Goal: Information Seeking & Learning: Learn about a topic

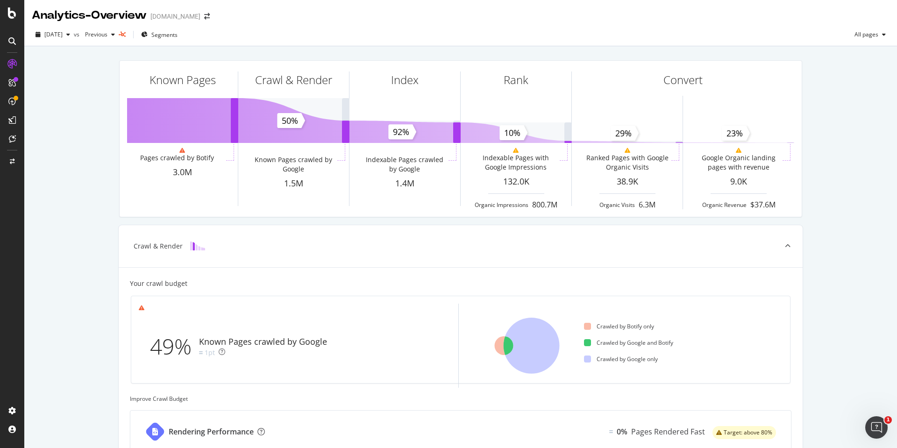
click at [3, 45] on div at bounding box center [12, 41] width 22 height 15
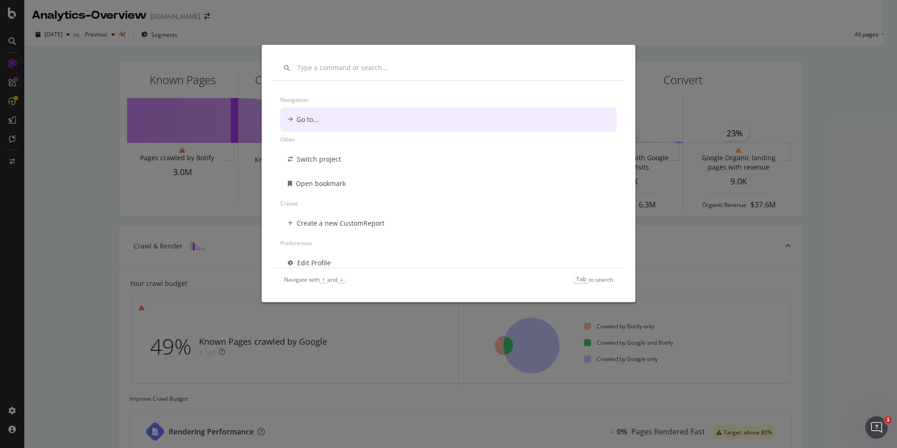
click at [394, 19] on div "Navigation Go to... Other Switch project Open bookmark Create Create a new Cust…" at bounding box center [448, 224] width 897 height 448
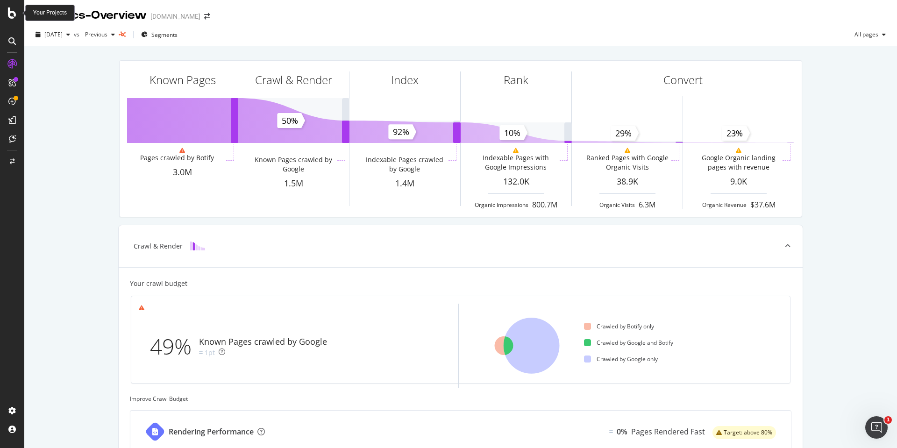
click at [7, 15] on div at bounding box center [12, 12] width 22 height 11
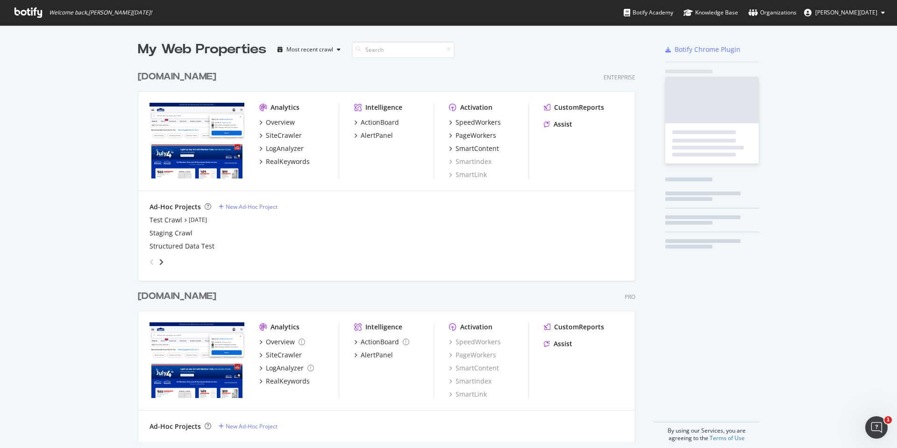
scroll to position [441, 883]
click at [288, 163] on div "RealKeywords" at bounding box center [288, 161] width 44 height 9
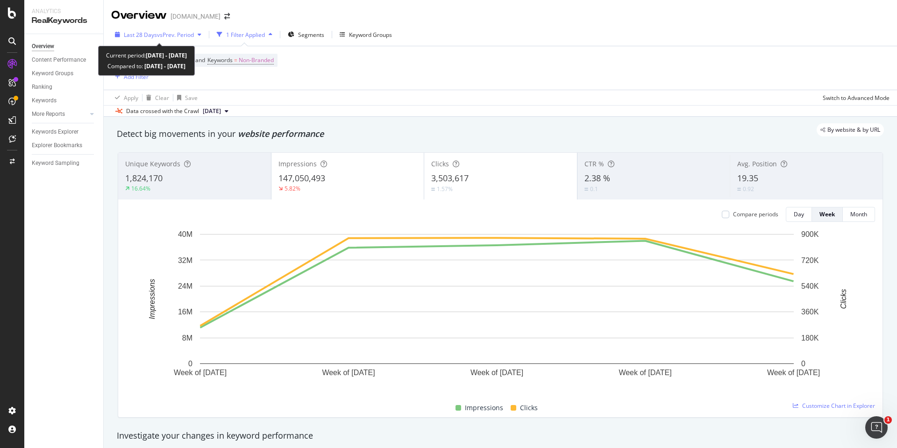
click at [166, 38] on span "vs Prev. Period" at bounding box center [175, 35] width 37 height 8
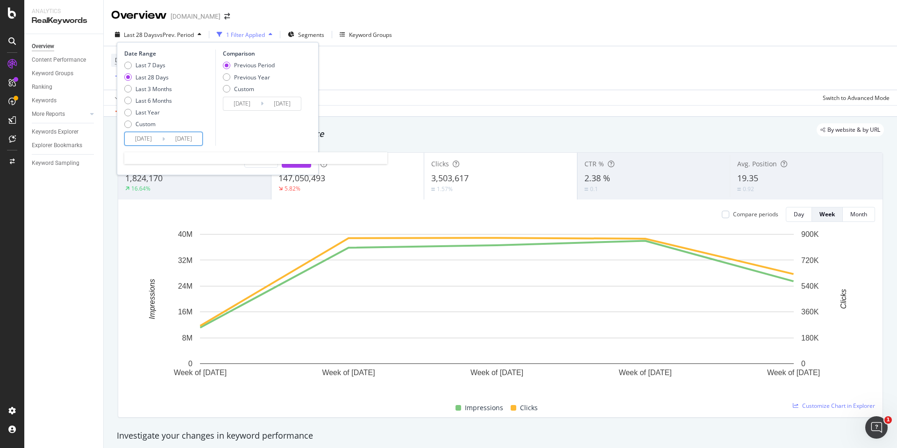
click at [146, 141] on input "[DATE]" at bounding box center [143, 138] width 37 height 13
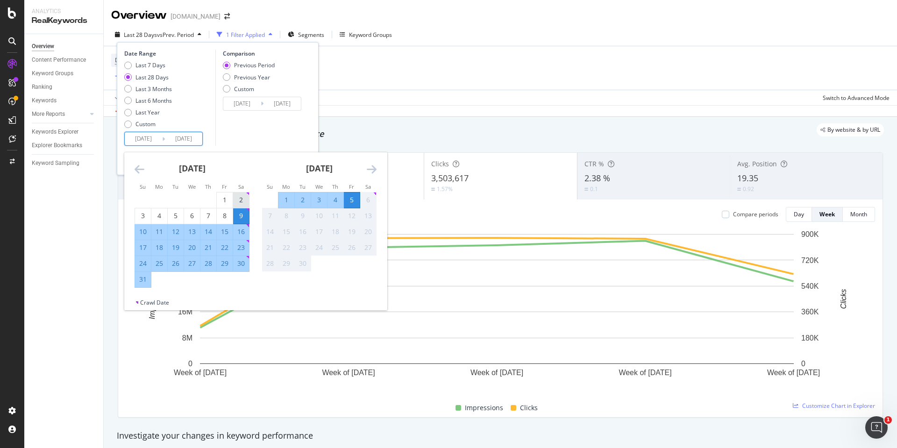
click at [237, 199] on div "2" at bounding box center [241, 199] width 16 height 9
type input "[DATE]"
click at [242, 262] on div "30" at bounding box center [241, 263] width 16 height 9
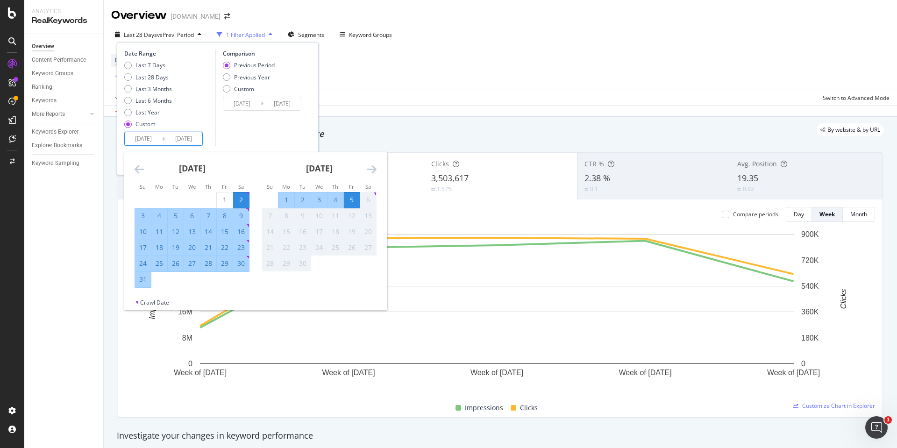
type input "[DATE]"
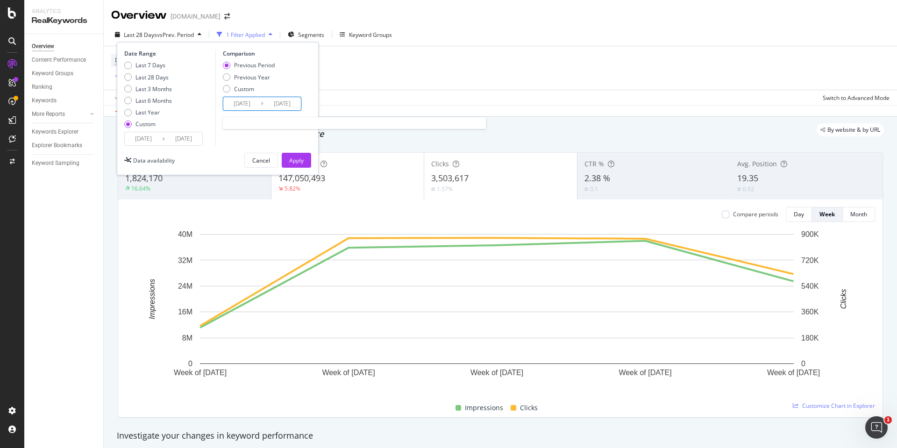
click at [254, 102] on input "[DATE]" at bounding box center [241, 103] width 37 height 13
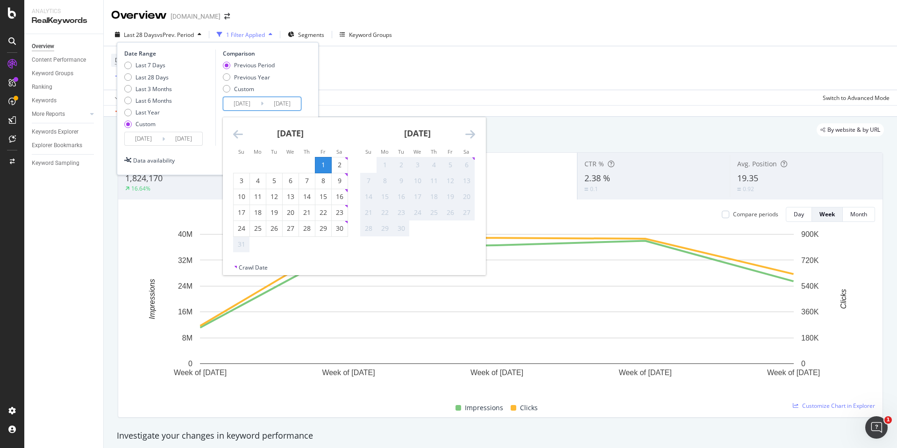
click at [301, 137] on strong "[DATE]" at bounding box center [290, 133] width 27 height 11
click at [231, 130] on div "[DATE] 1 2 3 4 5 6 7 8 9 10 11 12 13 14 15 16 17 18 19 20 21 22 23 24 25 26 27 …" at bounding box center [290, 185] width 127 height 136
click at [233, 132] on icon "Move backward to switch to the previous month." at bounding box center [238, 134] width 10 height 11
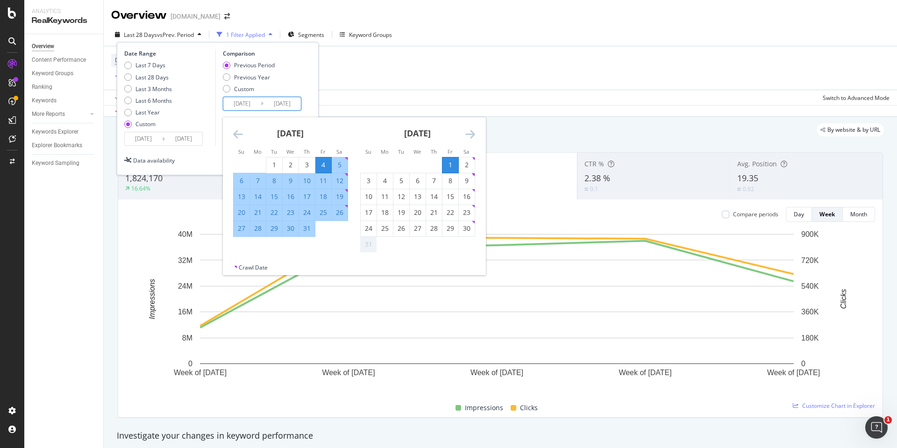
click at [233, 132] on icon "Move backward to switch to the previous month." at bounding box center [238, 134] width 10 height 11
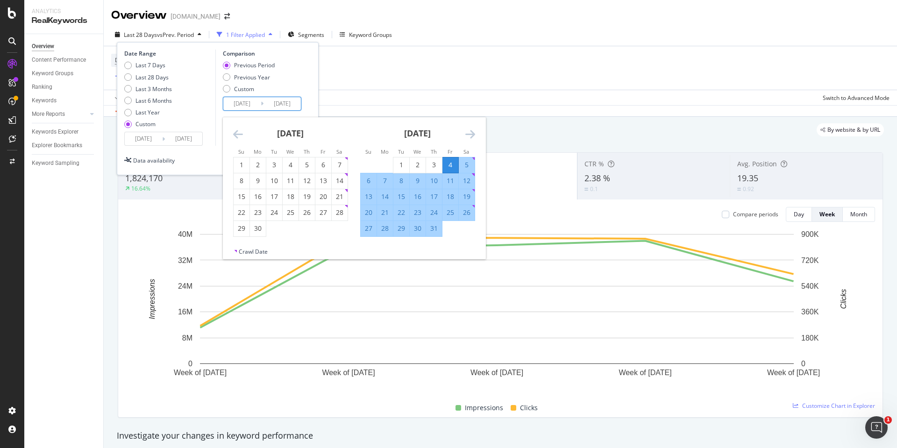
click at [233, 132] on icon "Move backward to switch to the previous month." at bounding box center [238, 134] width 10 height 11
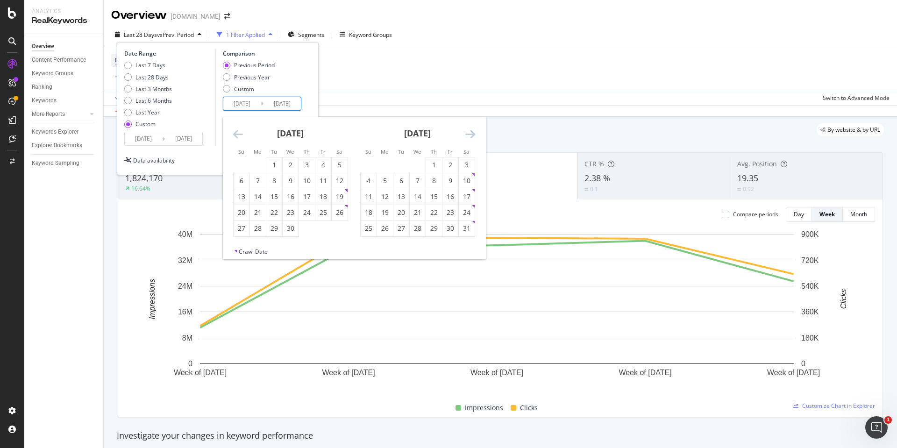
click at [233, 132] on icon "Move backward to switch to the previous month." at bounding box center [238, 134] width 10 height 11
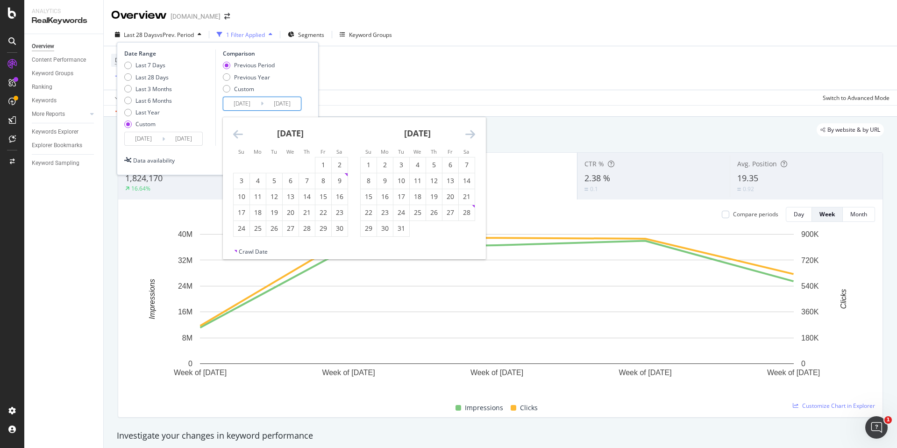
click at [233, 132] on icon "Move backward to switch to the previous month." at bounding box center [238, 134] width 10 height 11
click at [333, 164] on div "3" at bounding box center [340, 164] width 16 height 9
type input "[DATE]"
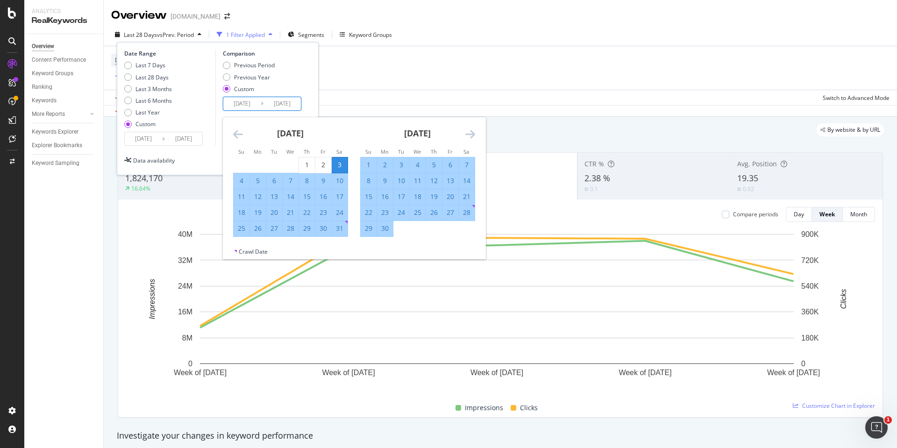
click at [332, 228] on div "31" at bounding box center [340, 228] width 16 height 9
type input "[DATE]"
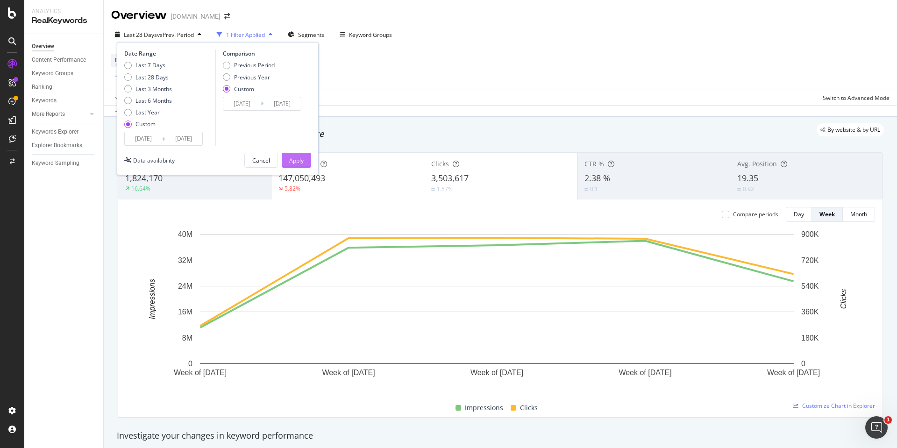
click at [292, 157] on div "Apply" at bounding box center [296, 161] width 14 height 8
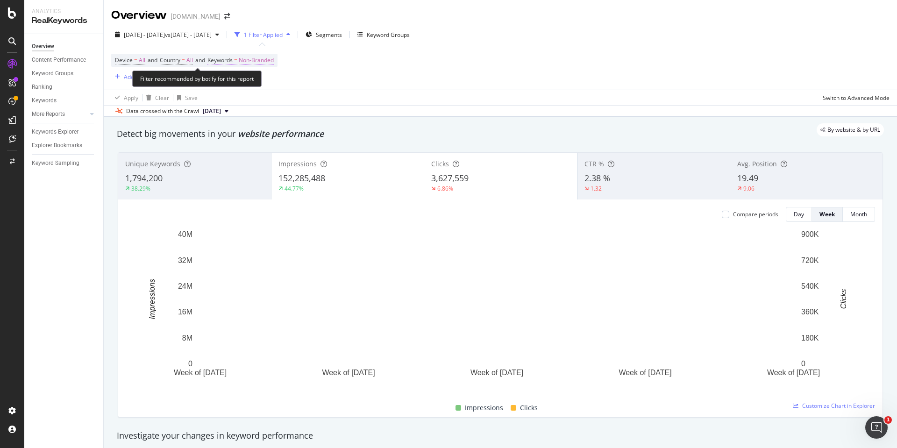
click at [272, 59] on span "Non-Branded" at bounding box center [256, 60] width 35 height 13
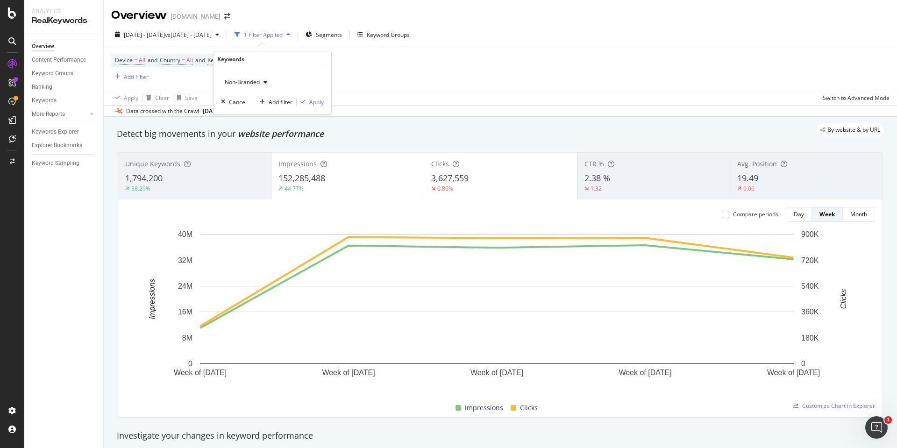
click at [255, 86] on div "Non-Branded" at bounding box center [246, 82] width 50 height 14
click at [237, 152] on span "All" at bounding box center [276, 155] width 95 height 8
click at [318, 101] on div "Apply" at bounding box center [316, 102] width 14 height 8
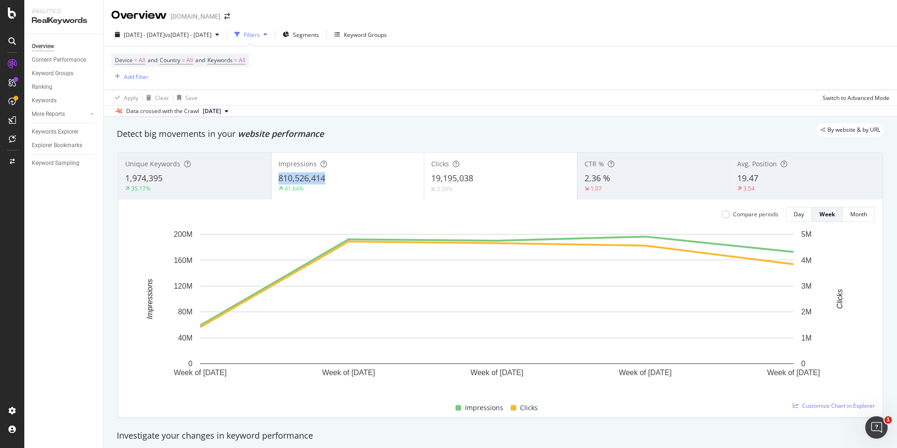
drag, startPoint x: 275, startPoint y: 176, endPoint x: 344, endPoint y: 182, distance: 68.5
click at [344, 182] on div "Impressions 810,526,414 41.64%" at bounding box center [348, 176] width 153 height 42
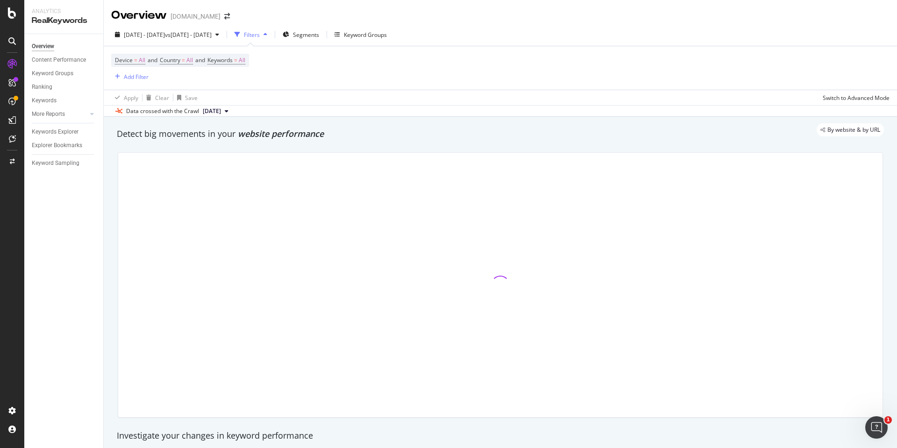
copy span "810,526,414"
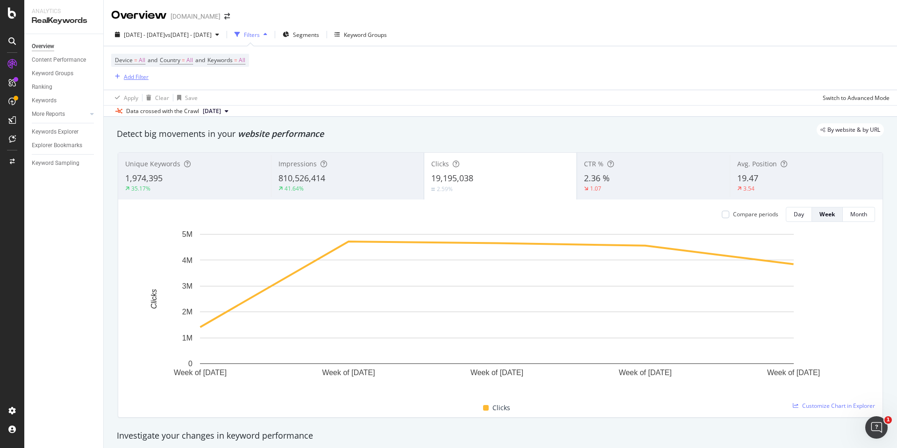
click at [131, 77] on div "Add Filter" at bounding box center [136, 77] width 25 height 8
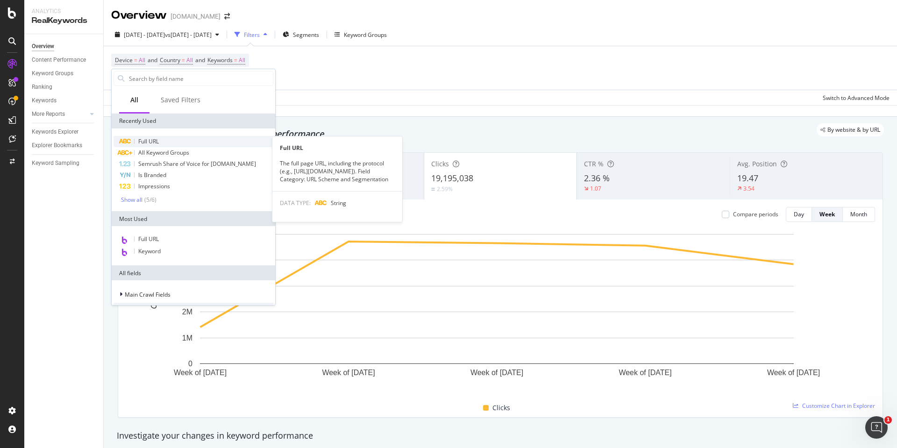
click at [150, 137] on span "Full URL" at bounding box center [148, 141] width 21 height 8
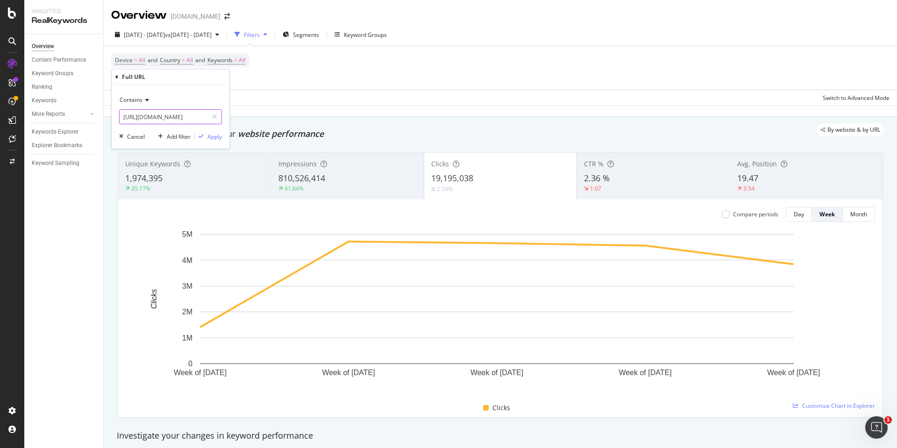
click at [187, 113] on input "[URL][DOMAIN_NAME]" at bounding box center [164, 116] width 88 height 15
type input "/pd/"
click at [214, 136] on div "Apply" at bounding box center [215, 137] width 14 height 8
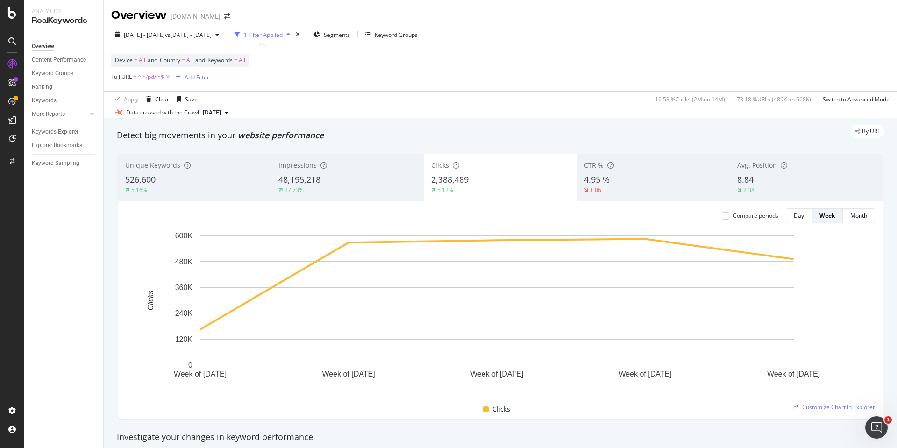
click at [357, 165] on div "Impressions" at bounding box center [348, 165] width 138 height 9
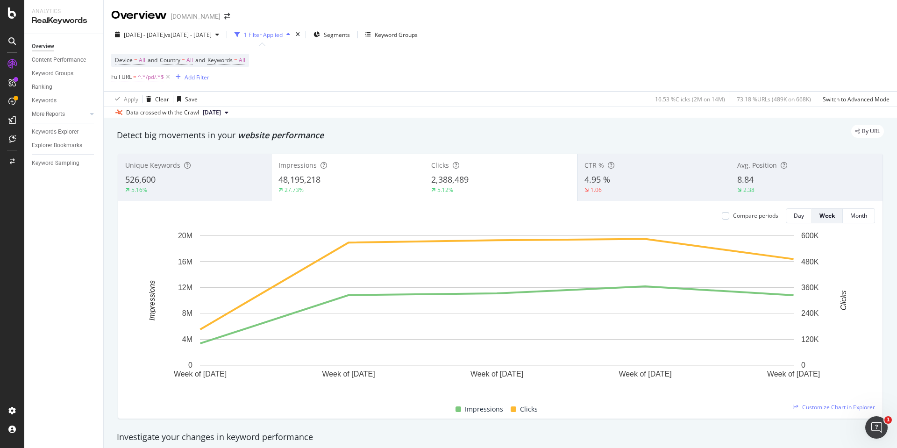
click at [143, 78] on span "^.*/pd/.*$" at bounding box center [151, 77] width 26 height 13
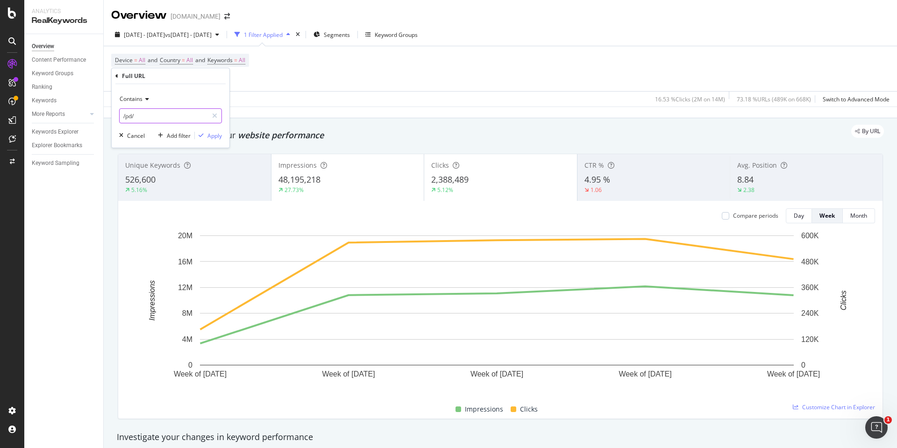
click at [148, 110] on input "/pd/" at bounding box center [164, 115] width 88 height 15
type input "/pl/"
click at [213, 134] on div "Apply" at bounding box center [215, 136] width 14 height 8
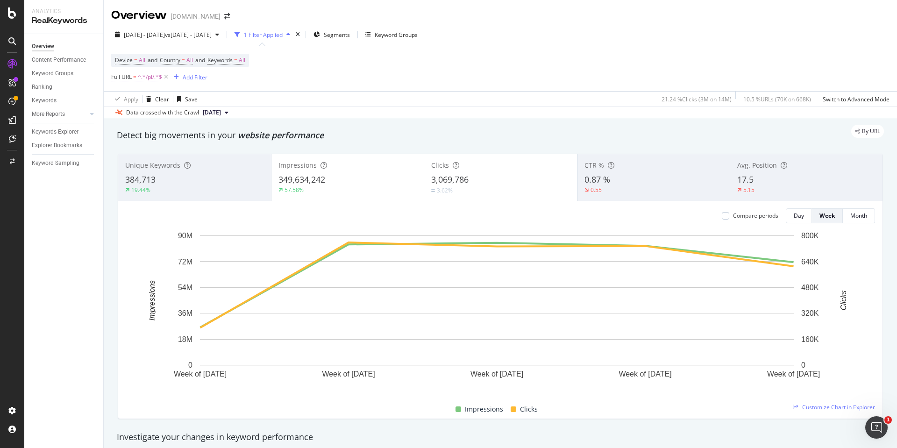
click at [149, 77] on span "^.*/pl/.*$" at bounding box center [150, 77] width 24 height 13
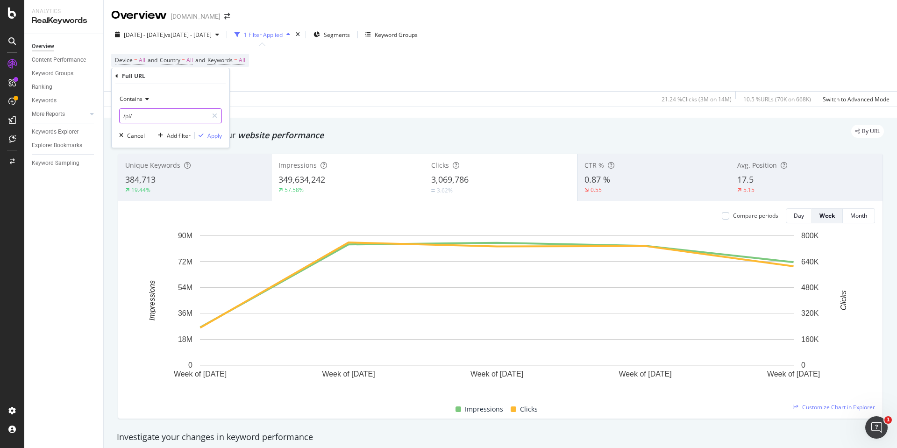
click at [131, 119] on input "/pl/" at bounding box center [164, 115] width 88 height 15
type input "/c/"
click at [212, 134] on div "Apply" at bounding box center [215, 136] width 14 height 8
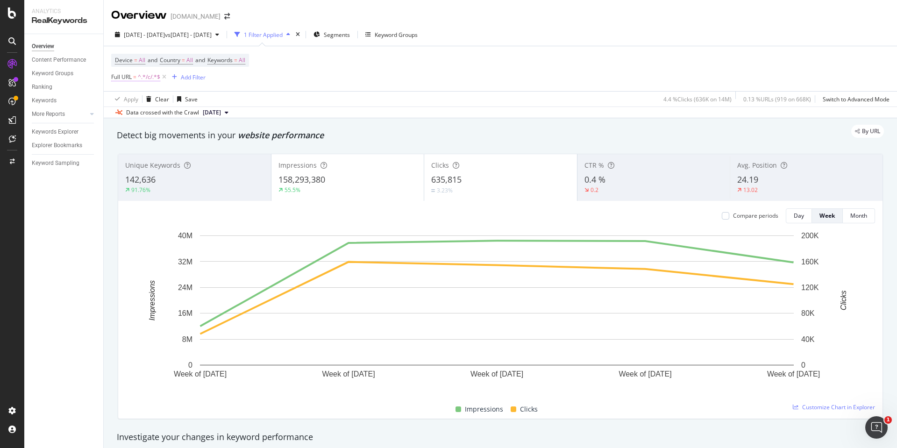
click at [143, 78] on span "^.*/c/.*$" at bounding box center [149, 77] width 22 height 13
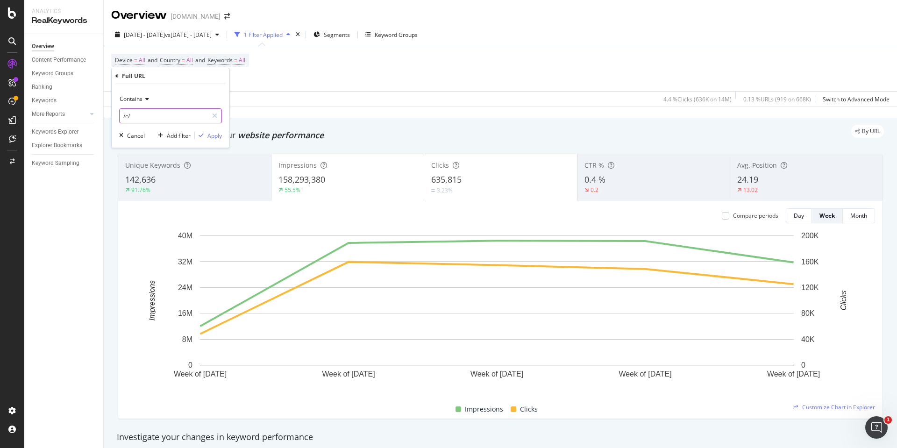
click at [148, 116] on input "/c/" at bounding box center [164, 115] width 88 height 15
type input "/n/"
click at [212, 132] on div "Apply" at bounding box center [215, 136] width 14 height 8
